Goal: Information Seeking & Learning: Compare options

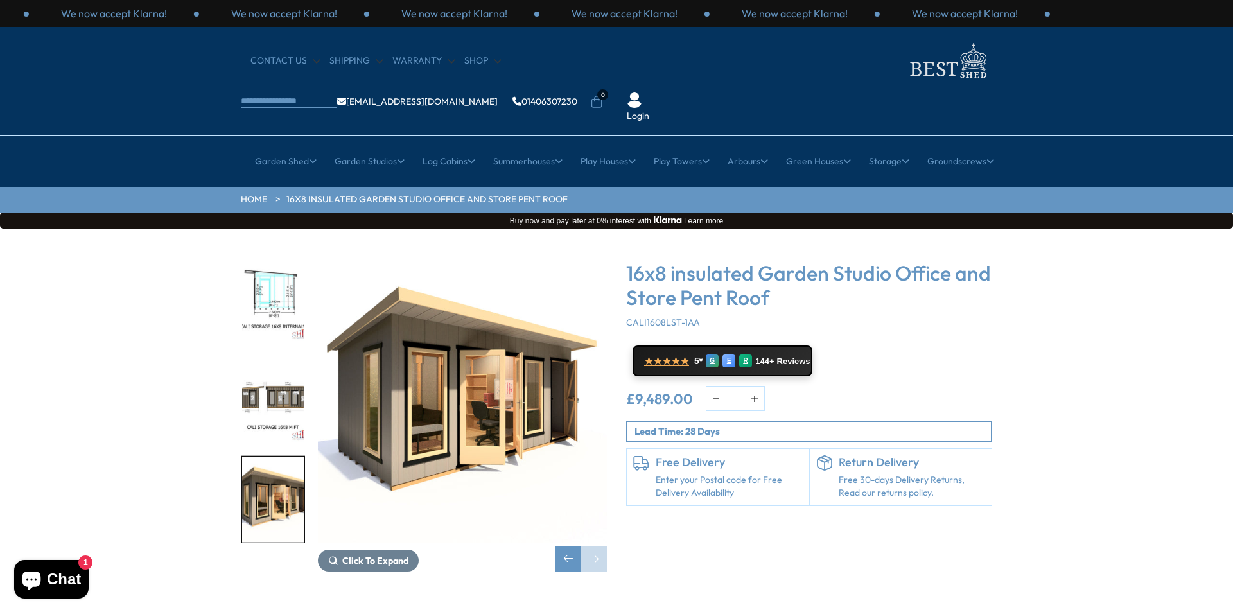
click at [287, 256] on img "6 / 8" at bounding box center [273, 298] width 62 height 85
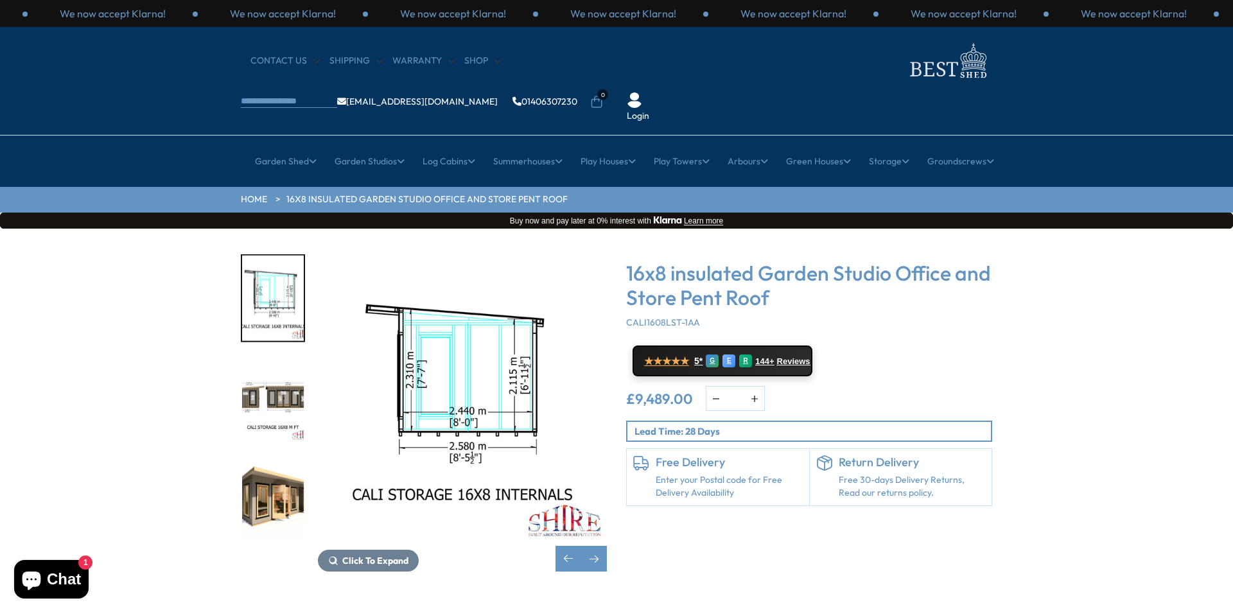
click at [281, 356] on img "7 / 8" at bounding box center [273, 398] width 62 height 85
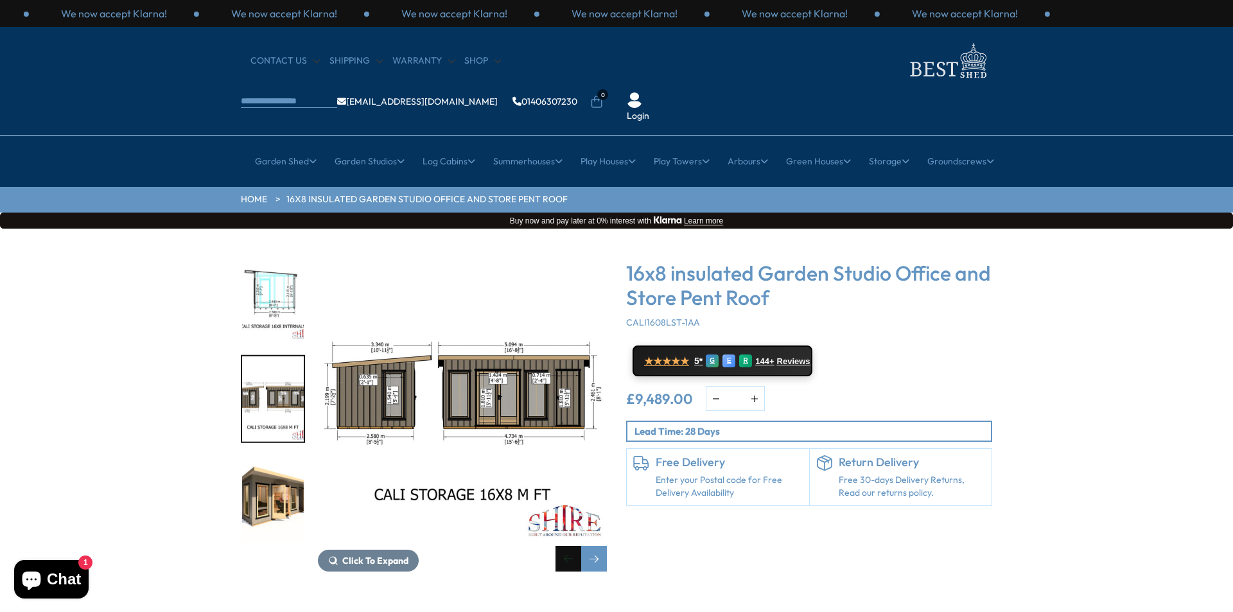
click at [569, 546] on div "Previous slide" at bounding box center [568, 559] width 26 height 26
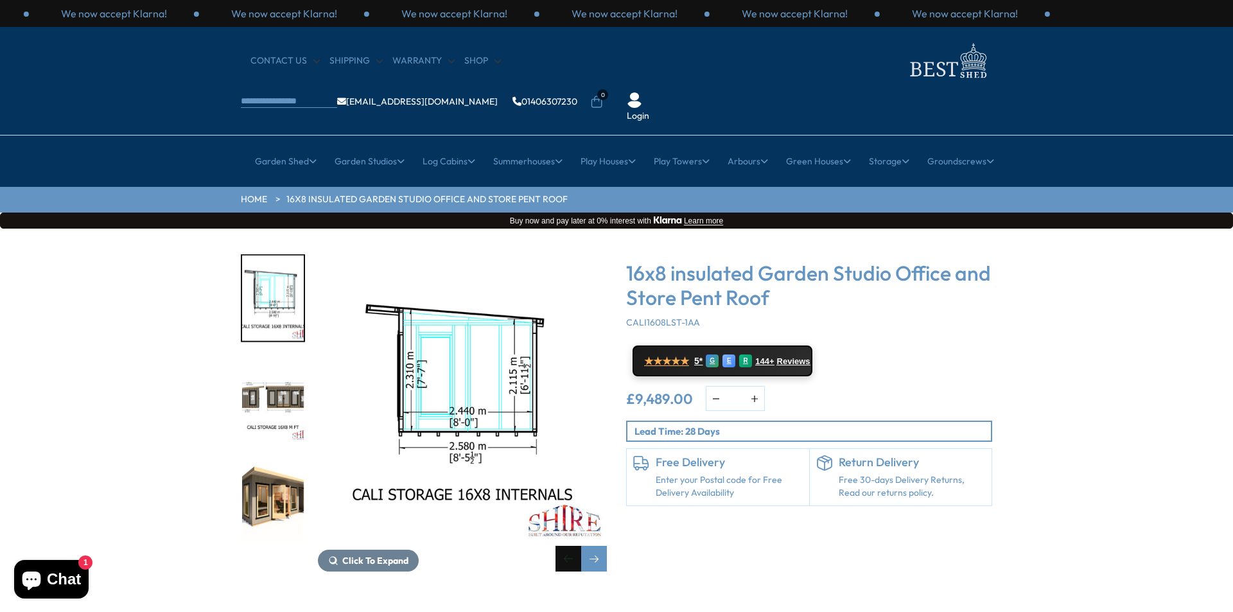
click at [569, 546] on div "Previous slide" at bounding box center [568, 559] width 26 height 26
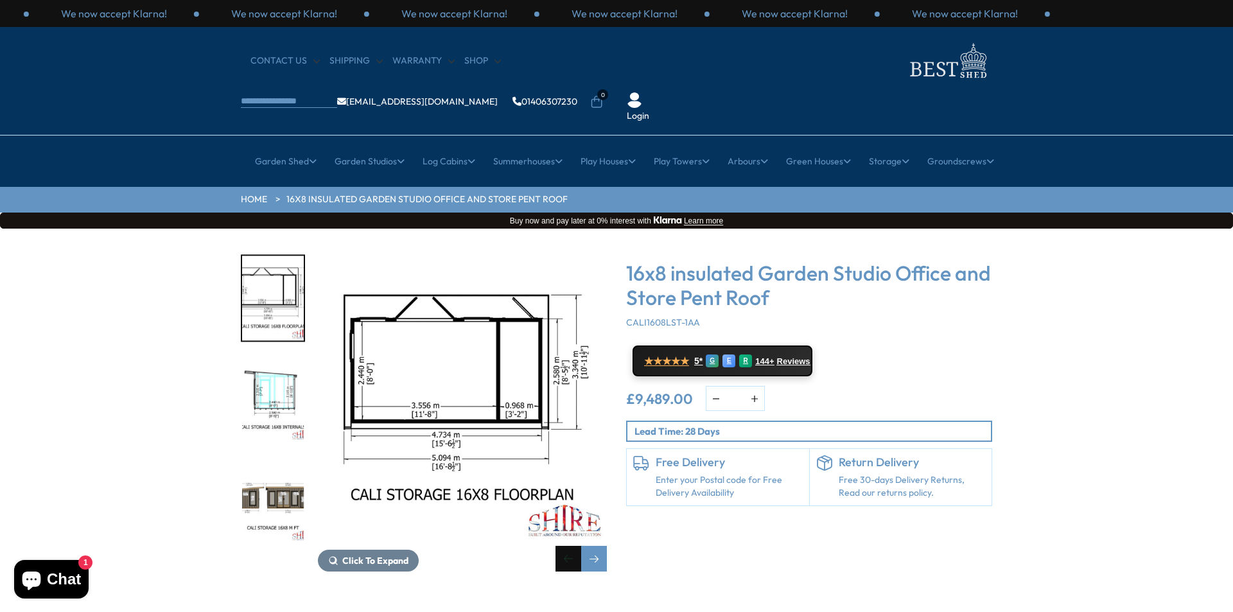
click at [569, 546] on div "Previous slide" at bounding box center [568, 559] width 26 height 26
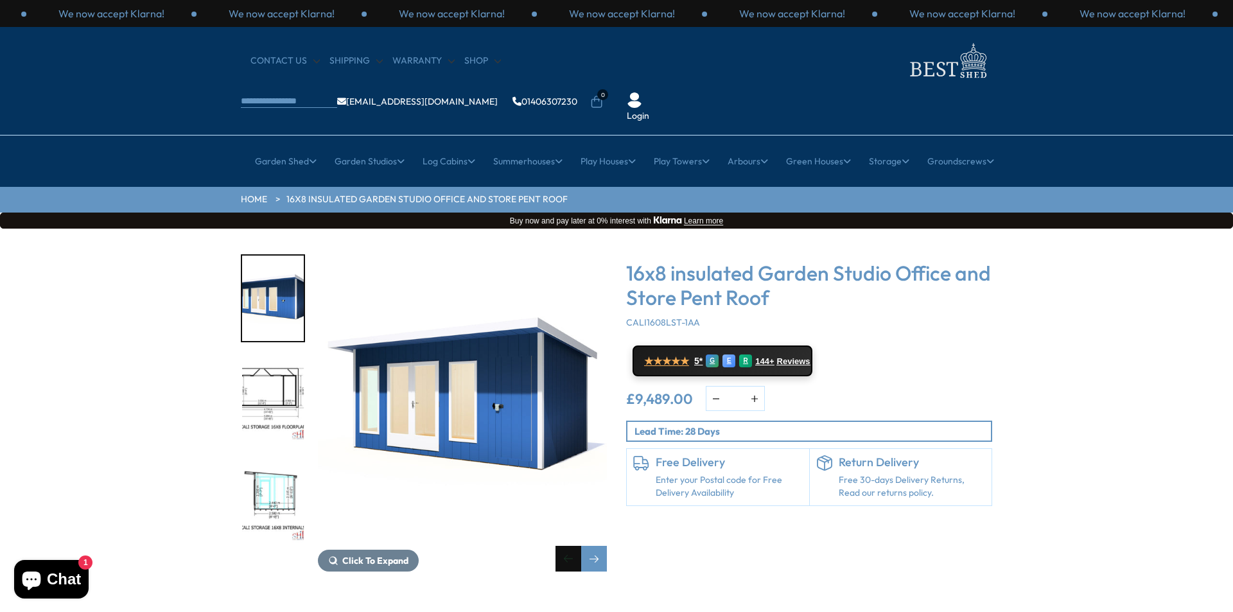
click at [569, 546] on div "Previous slide" at bounding box center [568, 559] width 26 height 26
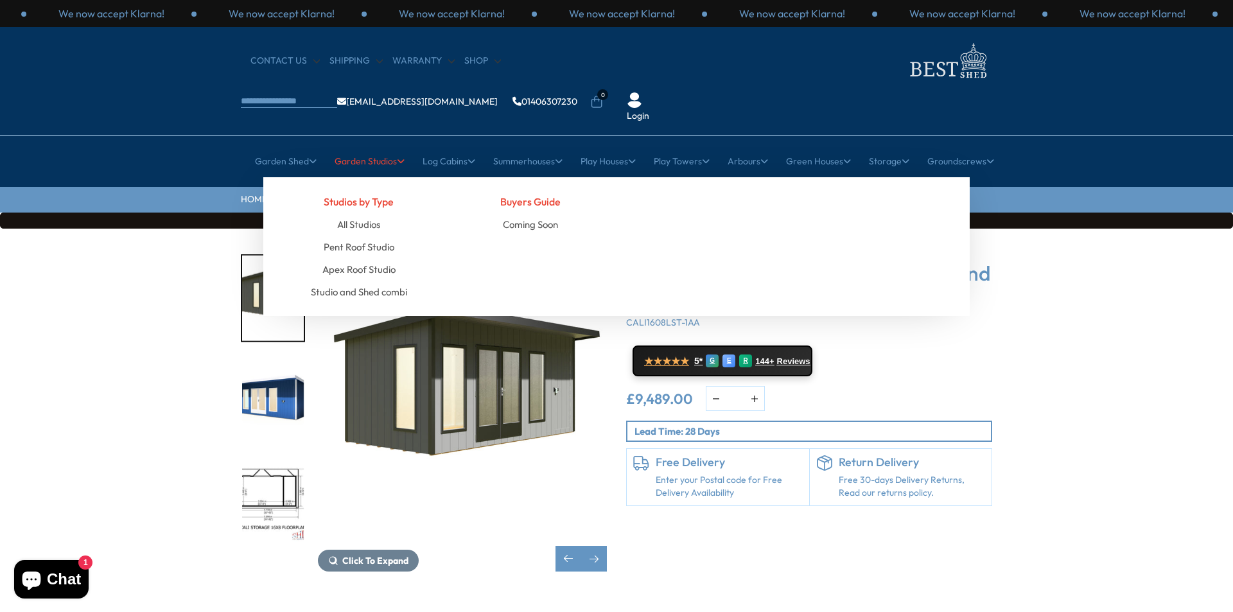
click at [373, 145] on link "Garden Studios" at bounding box center [370, 161] width 70 height 32
click at [370, 213] on link "All Studios" at bounding box center [358, 224] width 43 height 22
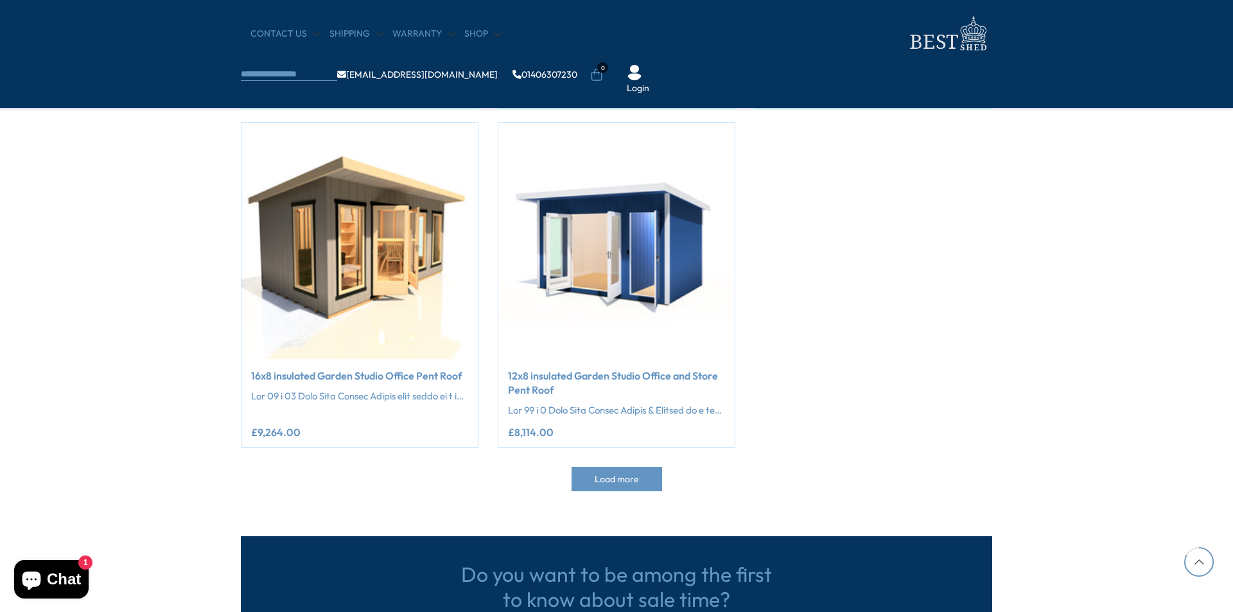
scroll to position [2247, 0]
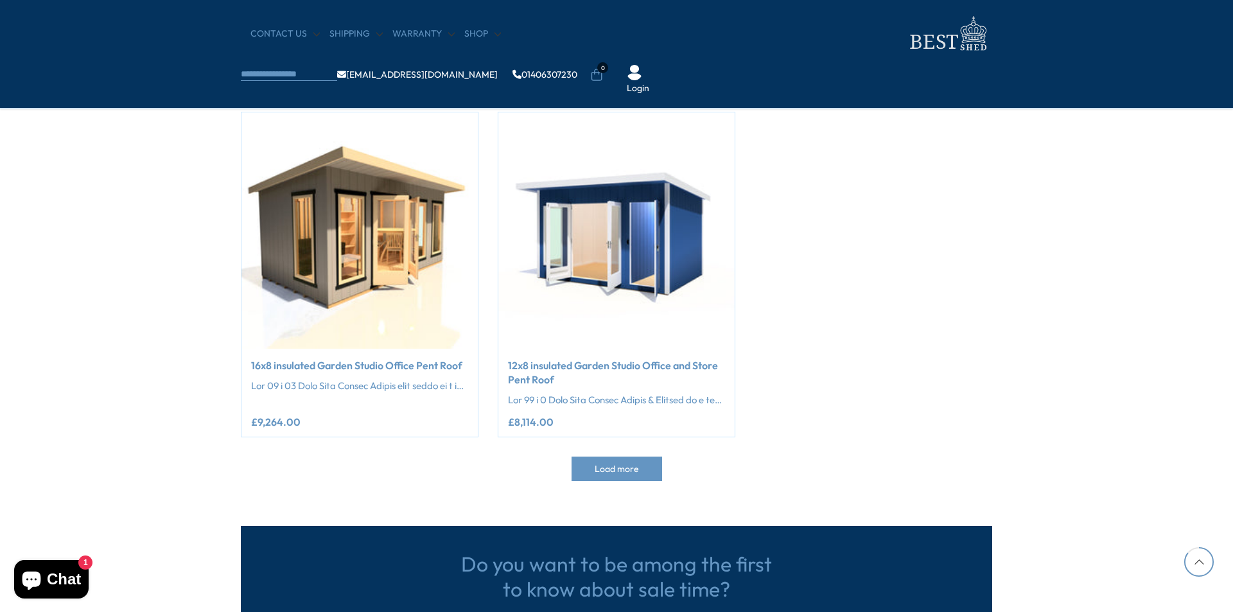
click at [614, 469] on span "Load more" at bounding box center [617, 468] width 44 height 9
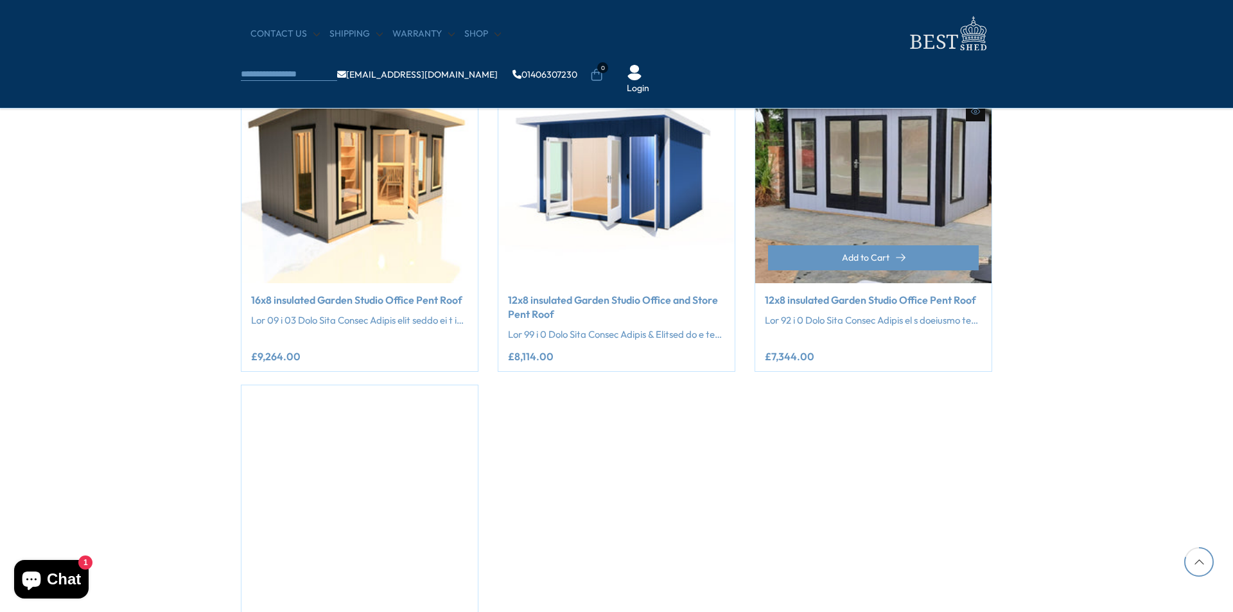
scroll to position [2376, 0]
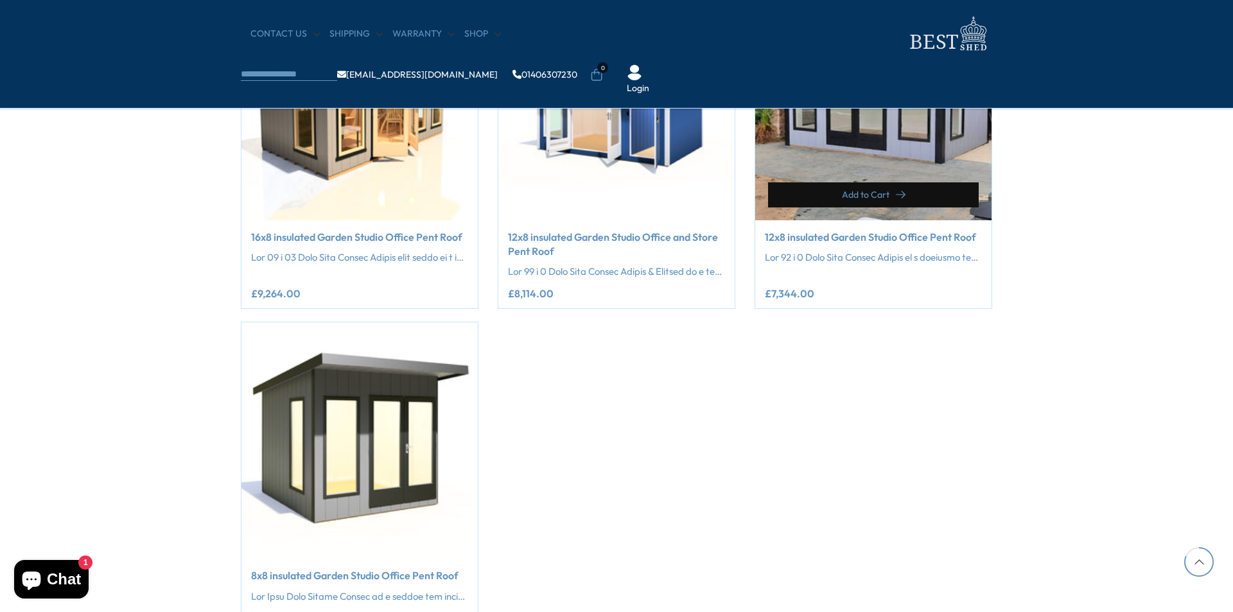
click at [831, 186] on button "Add to Cart" at bounding box center [873, 194] width 211 height 25
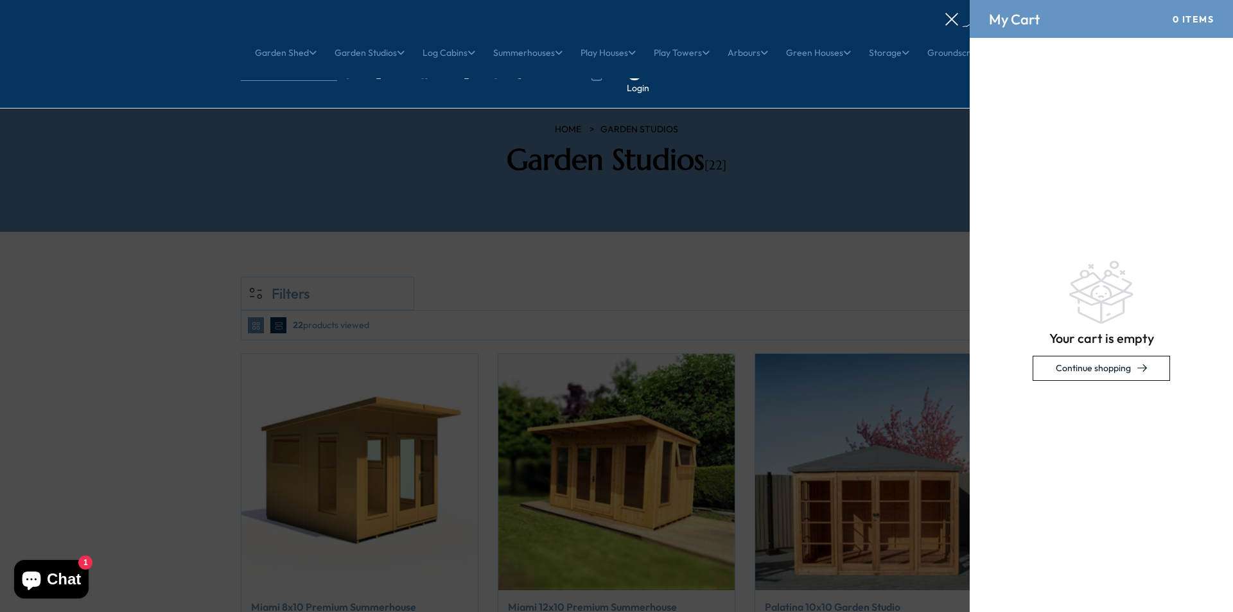
scroll to position [0, 0]
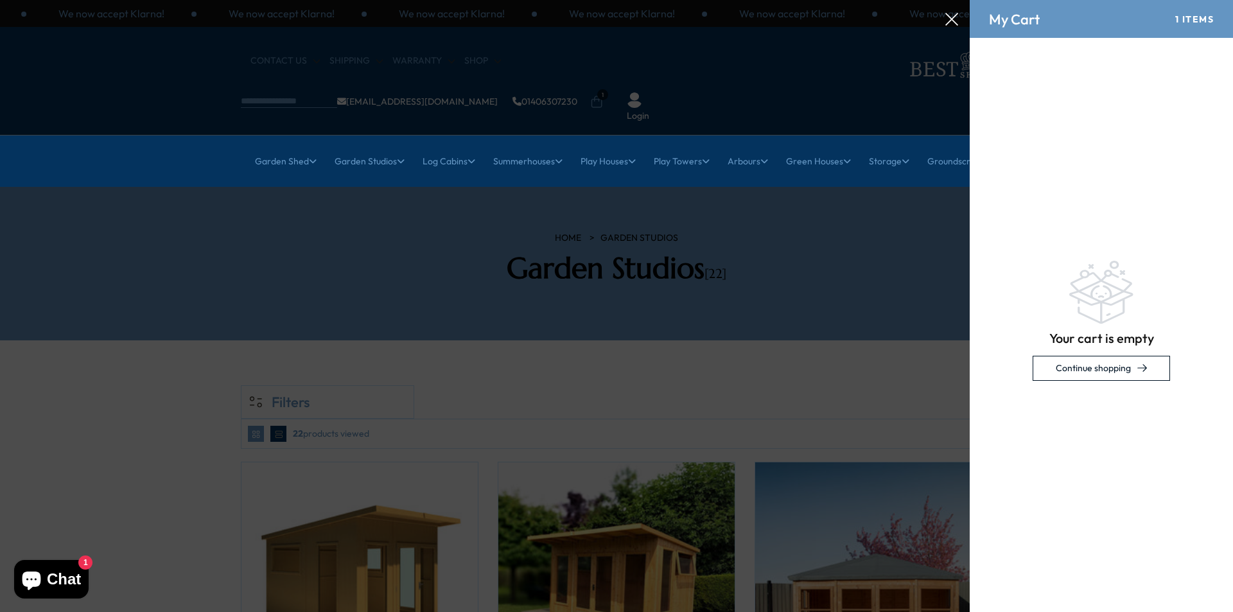
click at [829, 0] on div at bounding box center [616, 0] width 1233 height 0
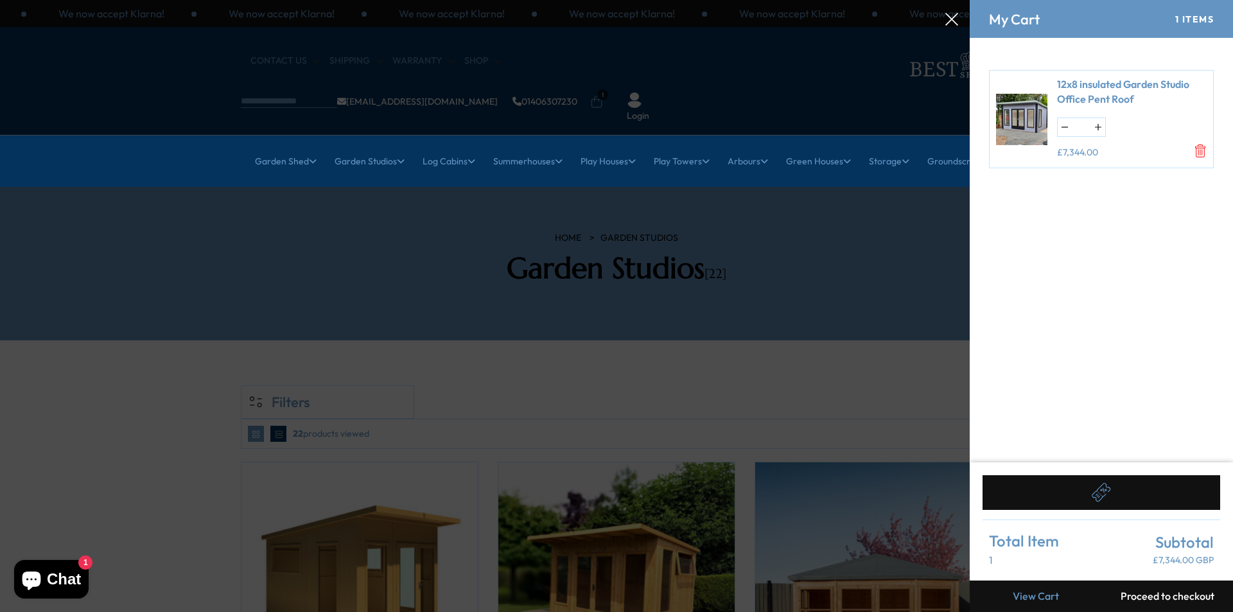
click at [1198, 153] on icon "Remove 12x8 insulated Garden Studio Office Pent Roof" at bounding box center [1200, 150] width 13 height 13
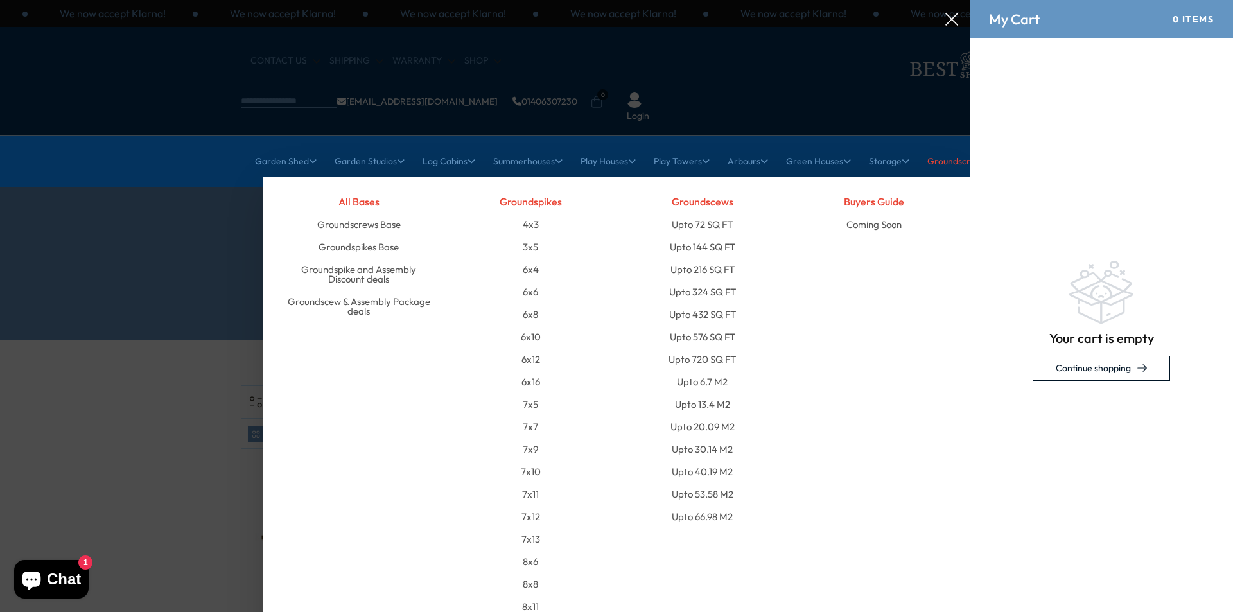
click at [872, 305] on div "Buyers Guide Coming Soon" at bounding box center [875, 437] width 172 height 495
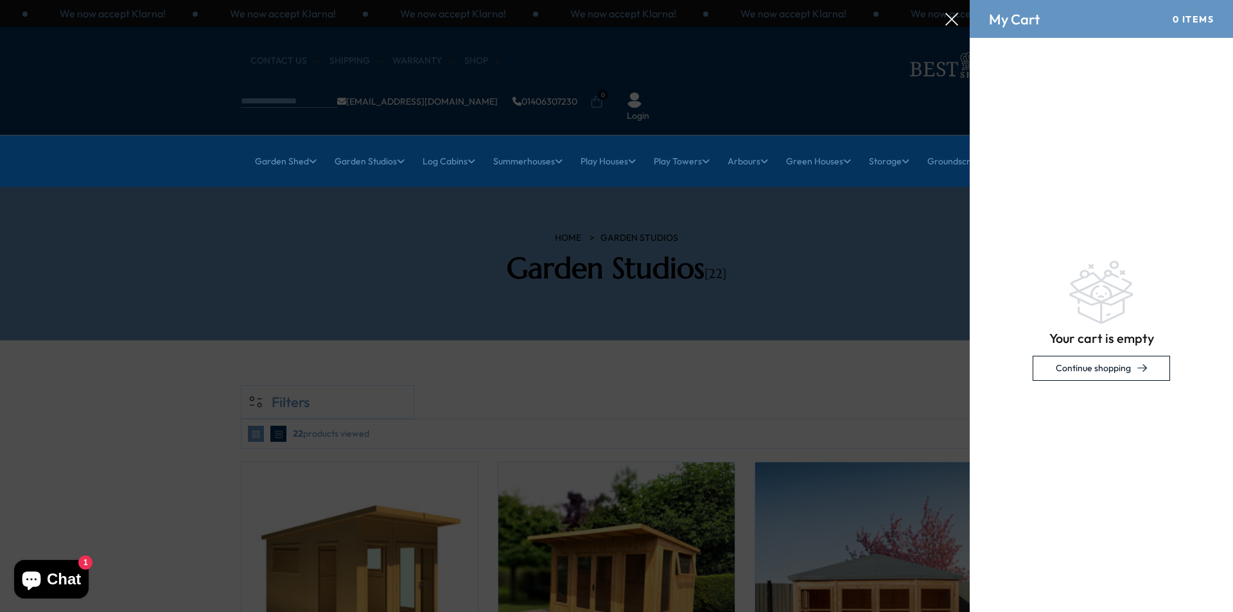
click at [942, 0] on div at bounding box center [616, 0] width 1233 height 0
click at [946, 21] on icon at bounding box center [951, 19] width 13 height 13
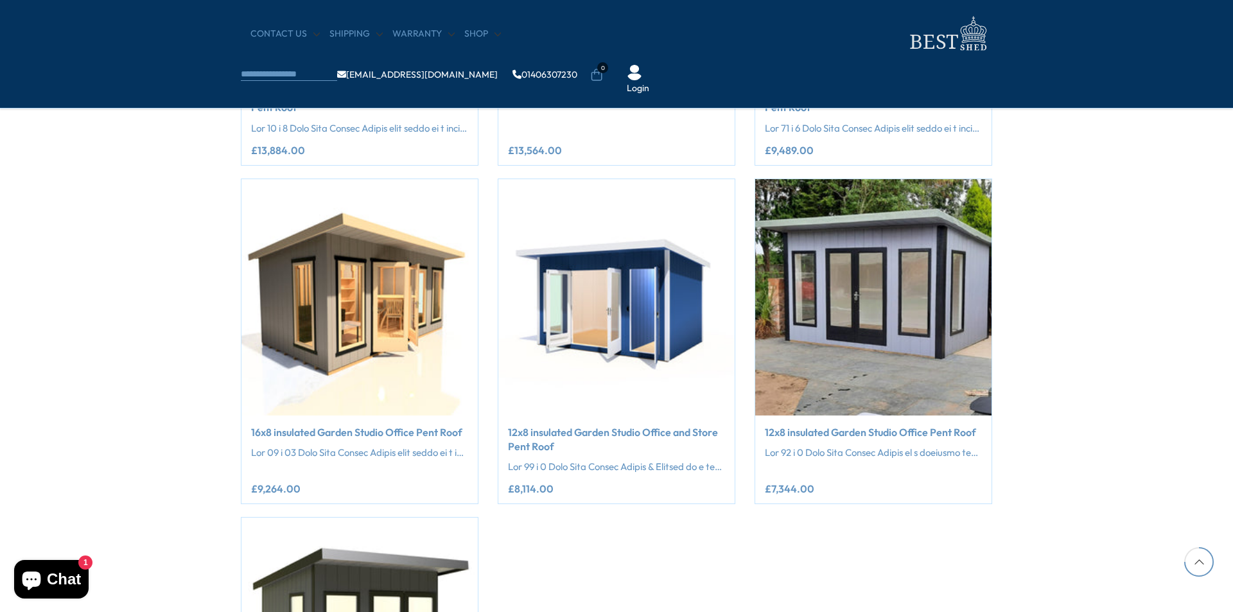
scroll to position [2183, 0]
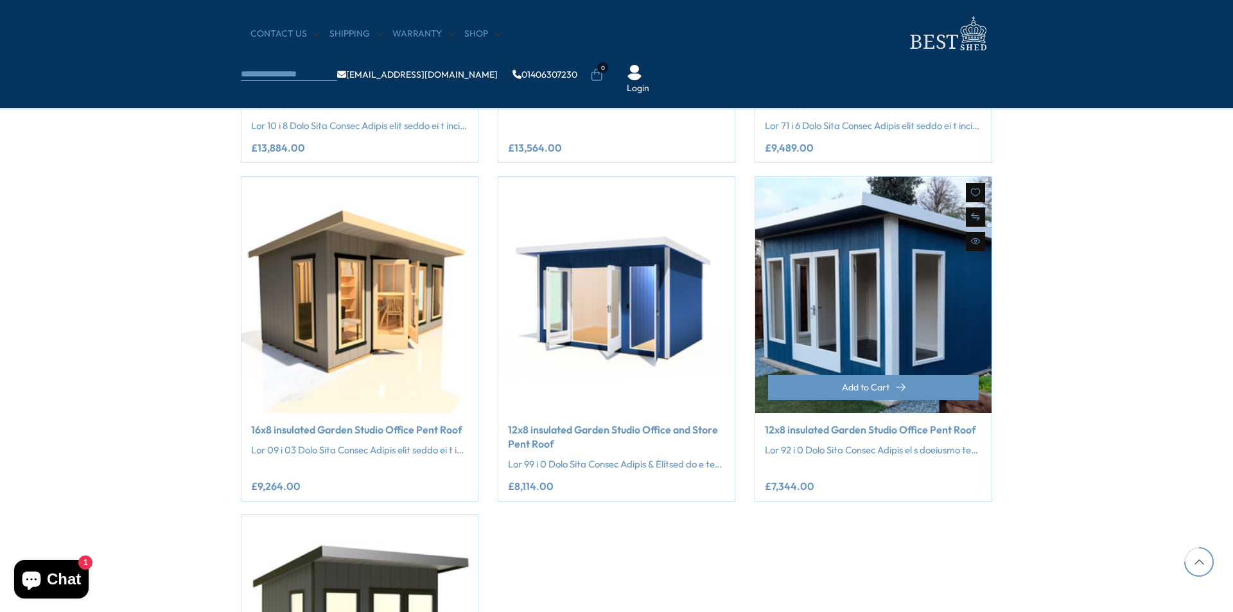
click at [881, 306] on img at bounding box center [873, 295] width 236 height 236
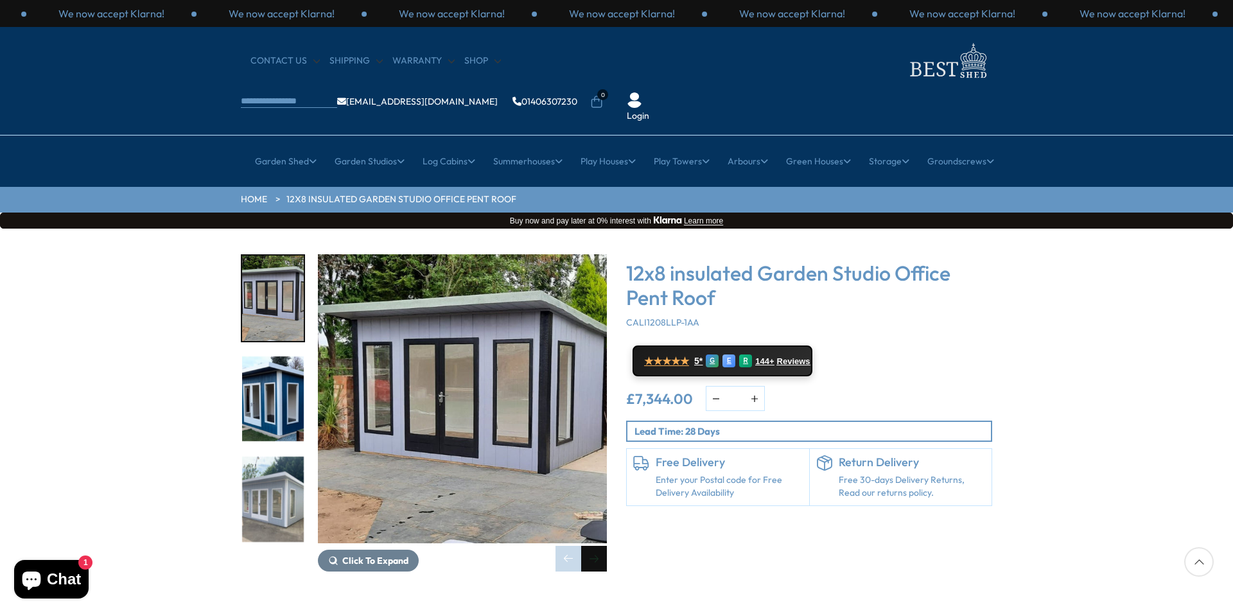
click at [591, 546] on div "Next slide" at bounding box center [594, 559] width 26 height 26
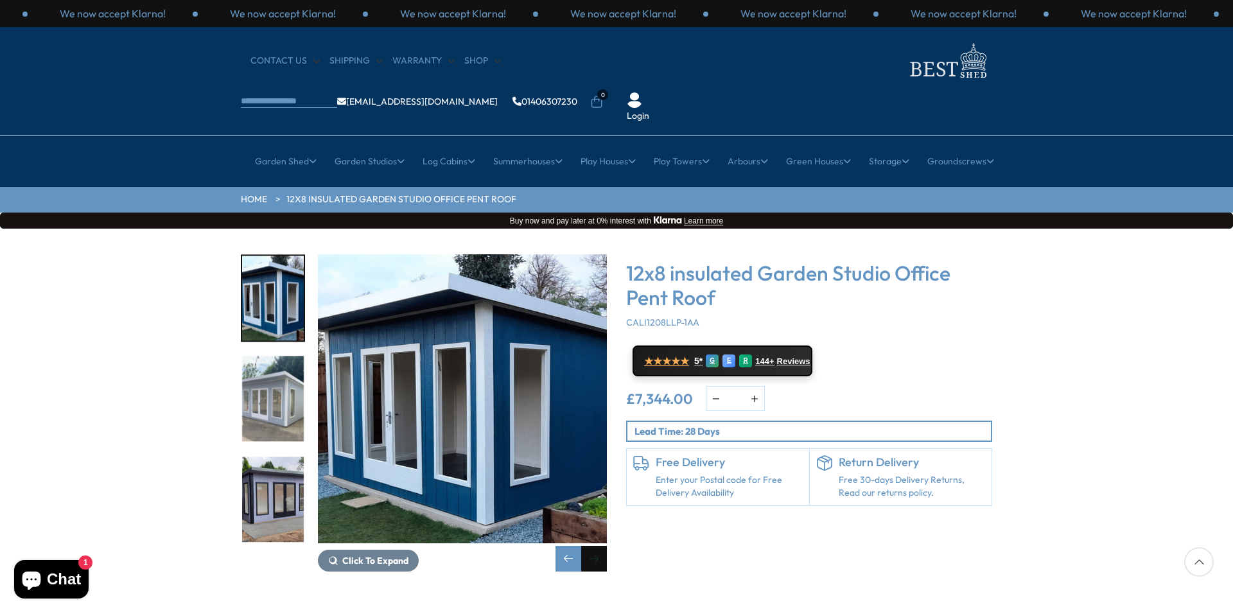
click at [591, 546] on div "Next slide" at bounding box center [594, 559] width 26 height 26
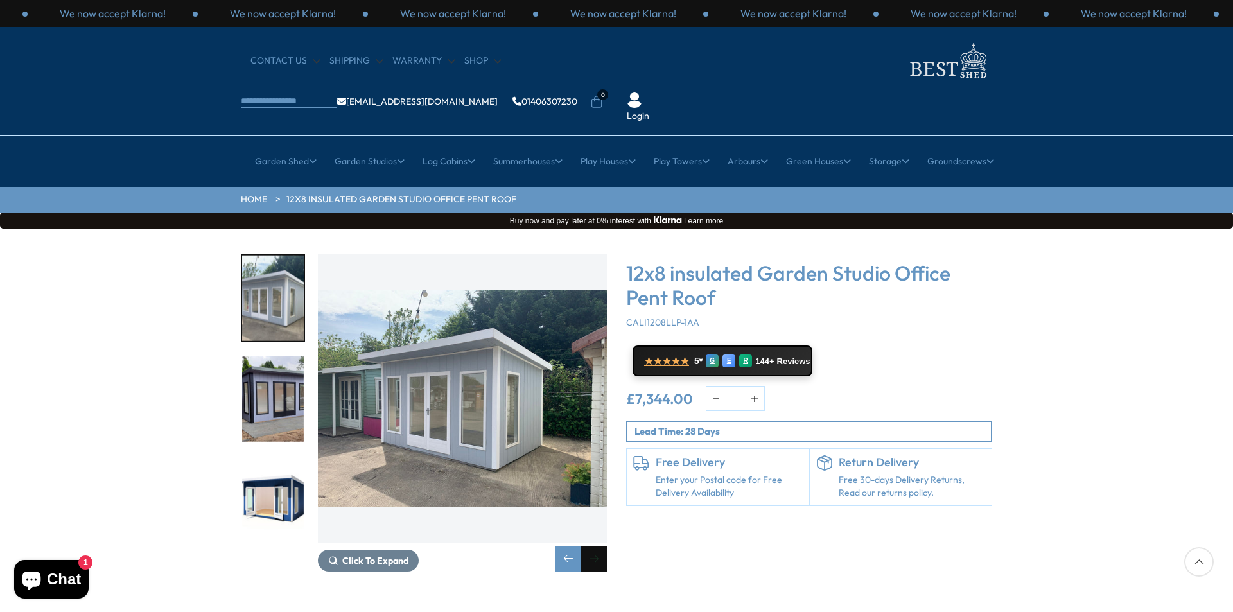
click at [599, 546] on div "Next slide" at bounding box center [594, 559] width 26 height 26
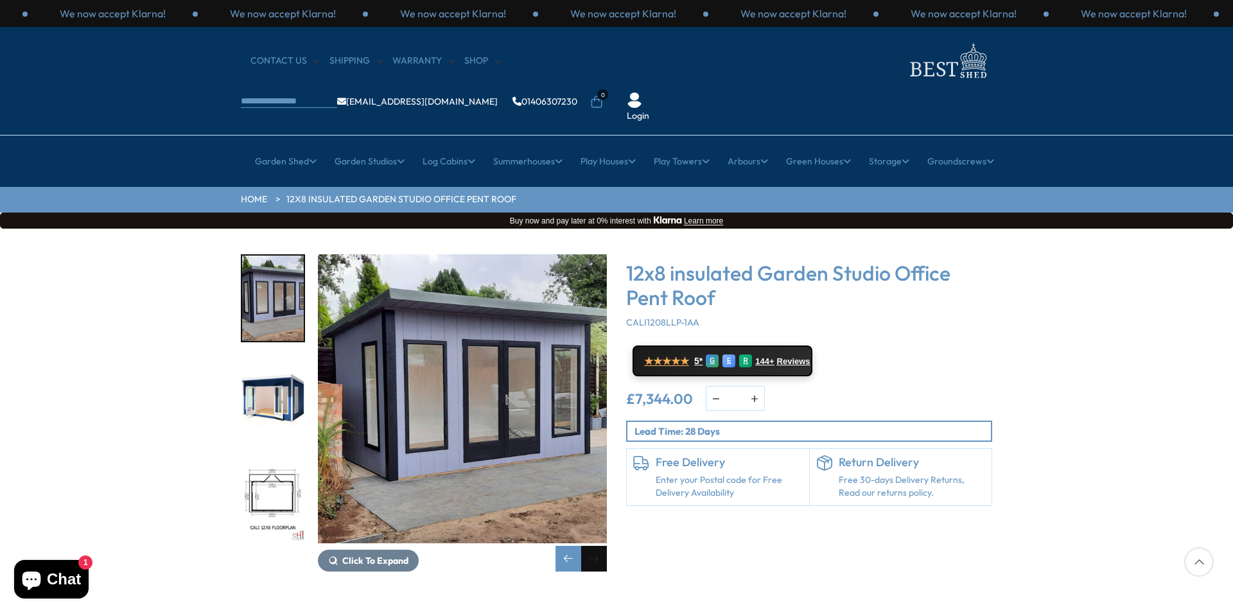
click at [599, 546] on div "Next slide" at bounding box center [594, 559] width 26 height 26
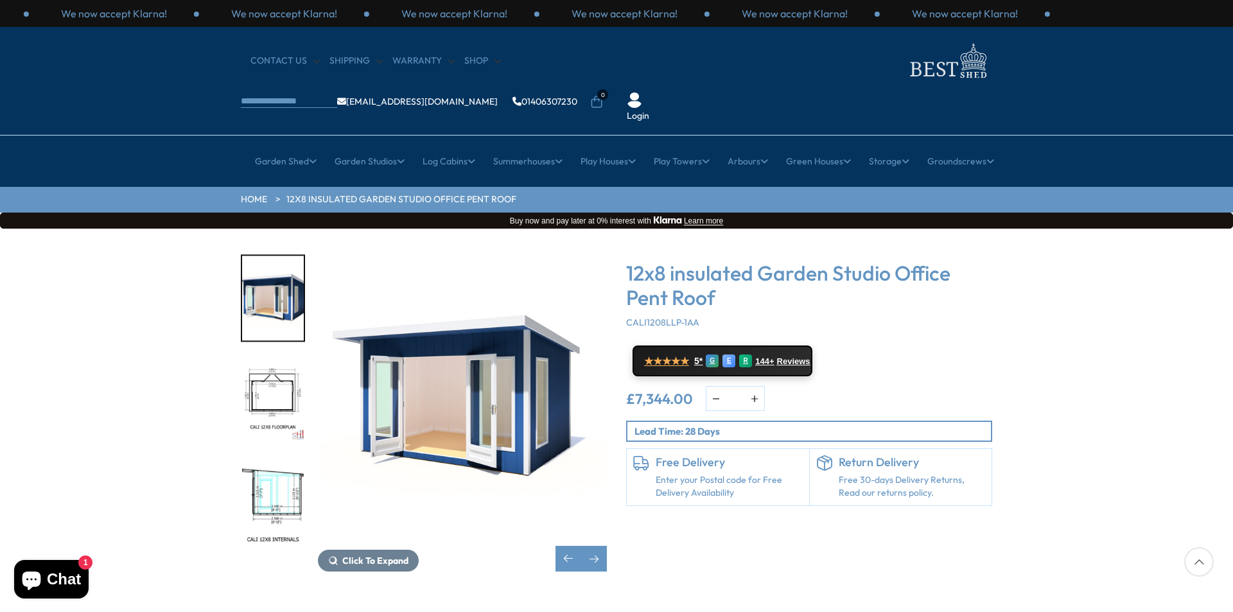
click at [291, 362] on img "6 / 8" at bounding box center [273, 398] width 62 height 85
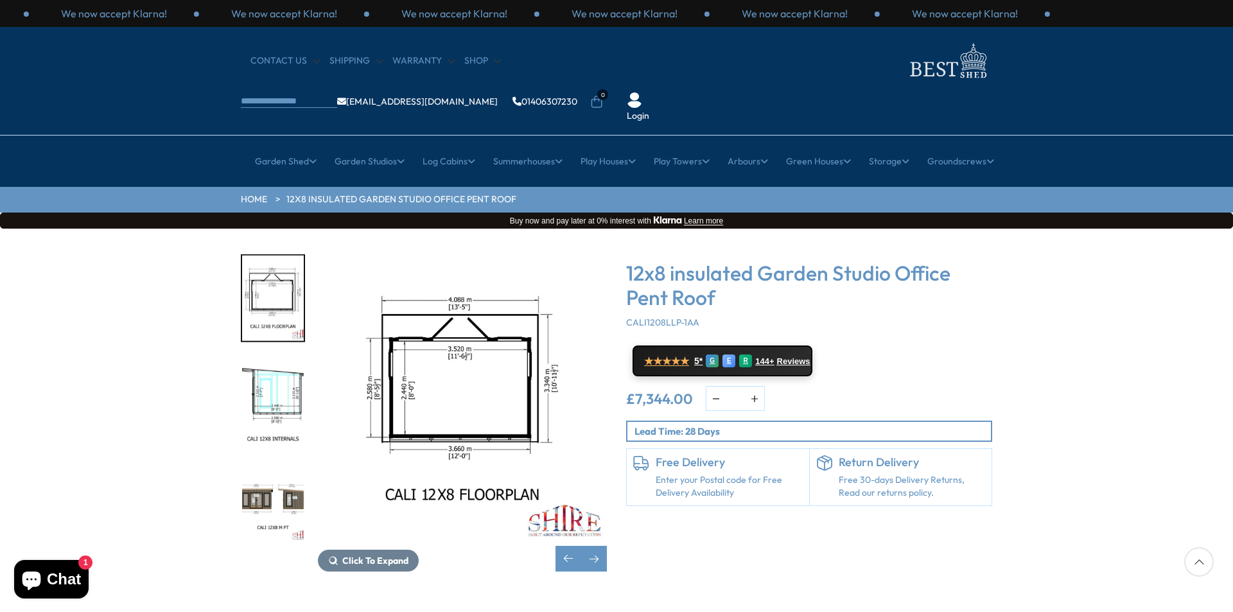
click at [284, 356] on img "7 / 8" at bounding box center [273, 398] width 62 height 85
